Goal: Task Accomplishment & Management: Use online tool/utility

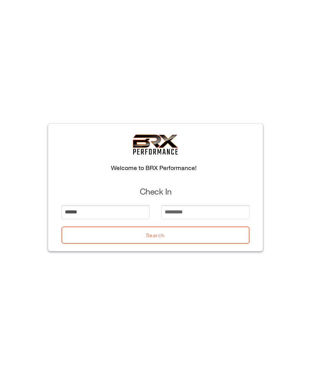
type input "******"
click at [201, 213] on input "email" at bounding box center [205, 212] width 88 height 14
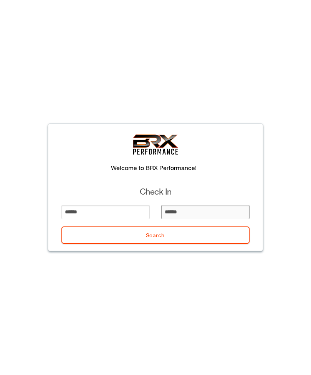
type input "*******"
click at [209, 231] on button "Search" at bounding box center [155, 234] width 188 height 17
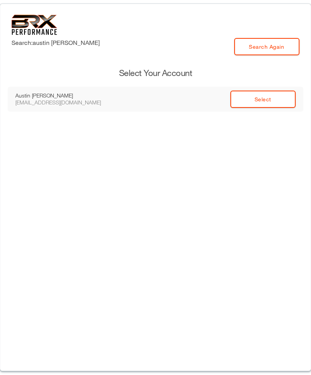
click at [270, 100] on link "Select" at bounding box center [262, 98] width 65 height 17
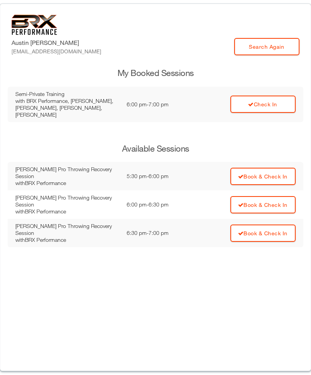
click at [271, 98] on link "Check In" at bounding box center [262, 103] width 65 height 17
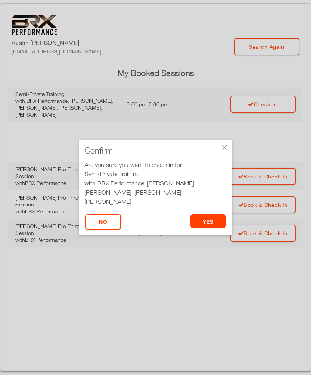
click at [208, 220] on button "yes" at bounding box center [208, 221] width 36 height 14
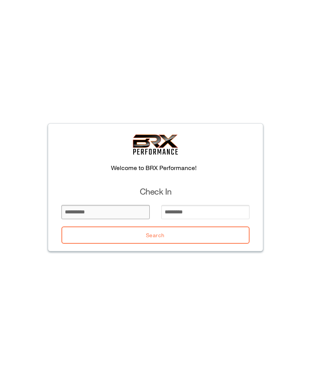
click at [120, 206] on input "email" at bounding box center [105, 212] width 88 height 14
type input "*"
click at [189, 213] on input "email" at bounding box center [205, 212] width 88 height 14
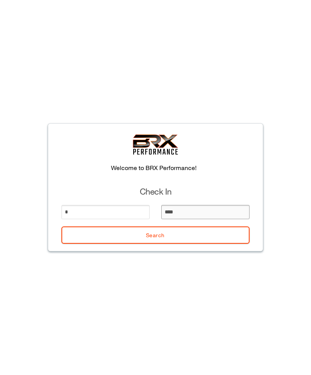
type input "*****"
click at [167, 240] on button "Search" at bounding box center [155, 234] width 188 height 17
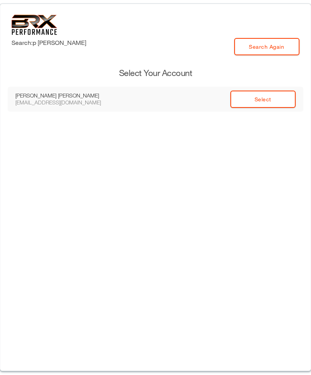
click at [272, 94] on link "Select" at bounding box center [262, 98] width 65 height 17
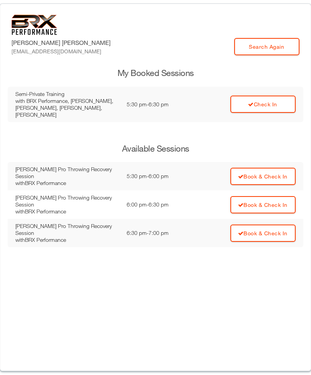
click at [265, 109] on td "Check In" at bounding box center [248, 104] width 110 height 35
click at [279, 99] on link "Check In" at bounding box center [262, 103] width 65 height 17
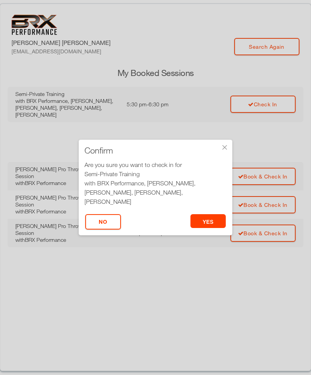
click at [208, 218] on button "yes" at bounding box center [208, 221] width 36 height 14
